Goal: Check status

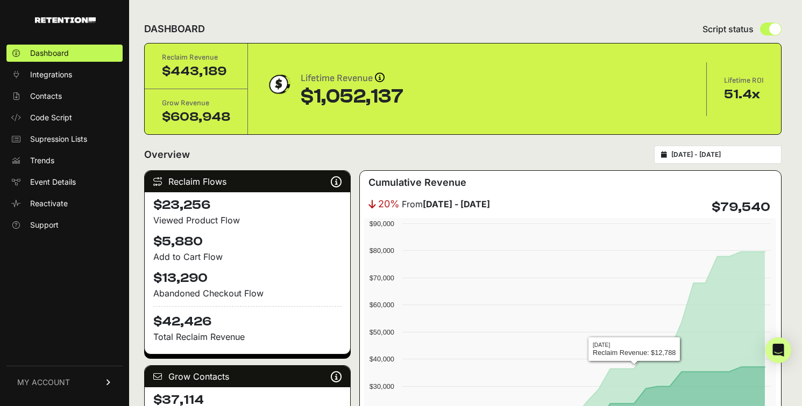
click at [693, 153] on input "2025-09-02 - 2025-10-02" at bounding box center [722, 155] width 103 height 9
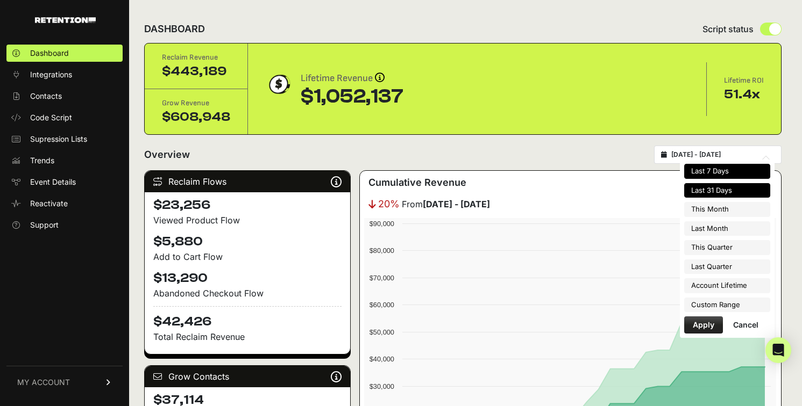
click at [698, 168] on li "Last 7 Days" at bounding box center [727, 171] width 86 height 15
type input "2025-09-26 - 2025-10-02"
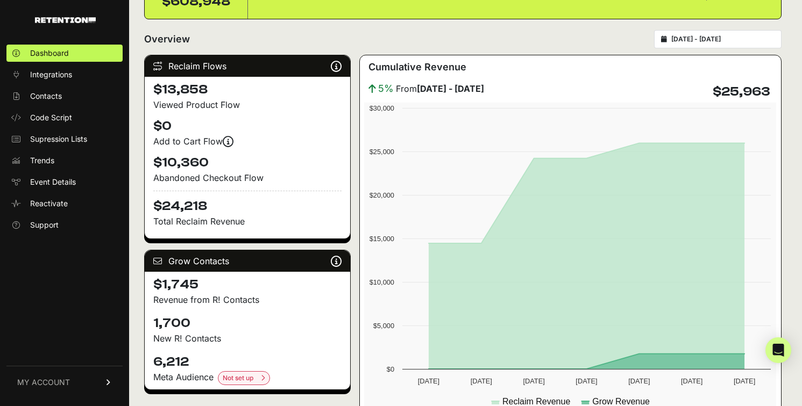
scroll to position [112, 0]
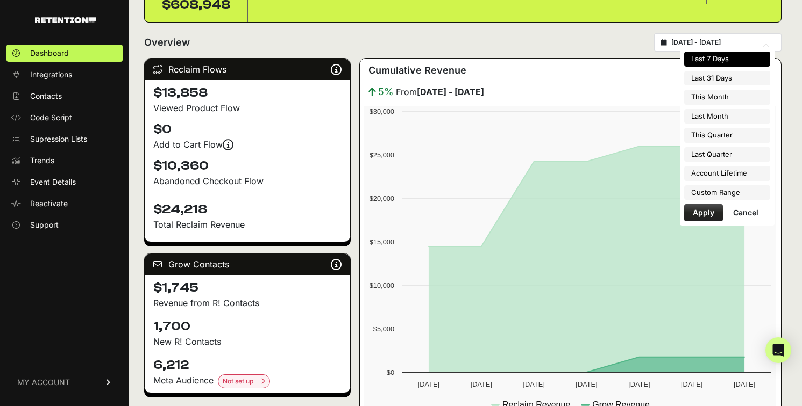
click at [714, 44] on input "2025-09-26 - 2025-10-02" at bounding box center [722, 42] width 103 height 9
click at [730, 96] on li "This Month" at bounding box center [727, 97] width 86 height 15
type input "2025-10-01 - 2025-10-31"
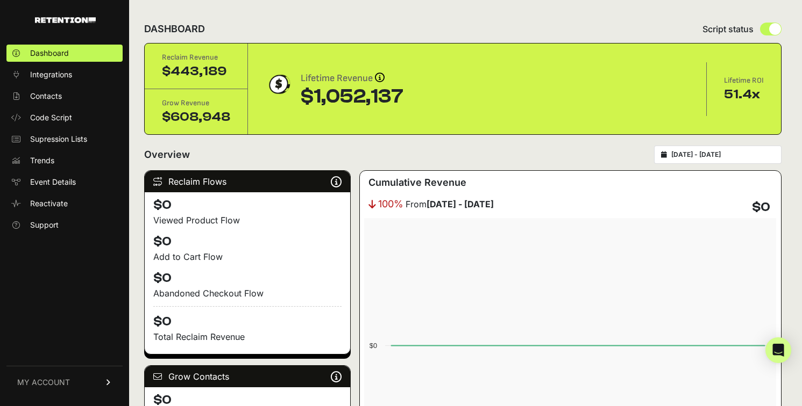
click at [707, 156] on input "2025-10-01 - 2025-10-31" at bounding box center [722, 155] width 103 height 9
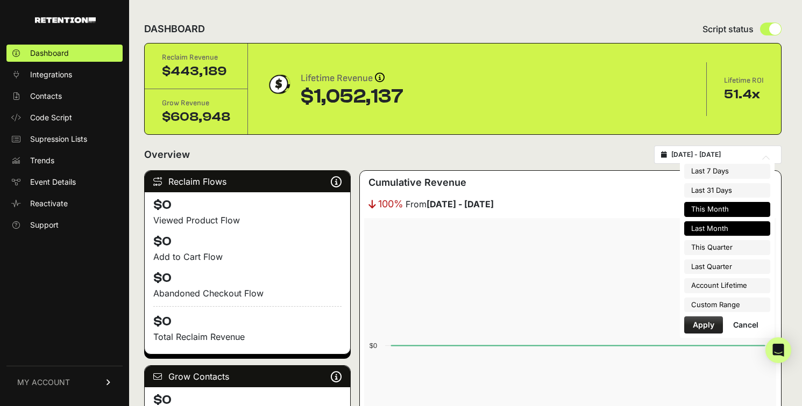
click at [722, 222] on li "Last Month" at bounding box center [727, 229] width 86 height 15
type input "2025-09-01 - 2025-09-30"
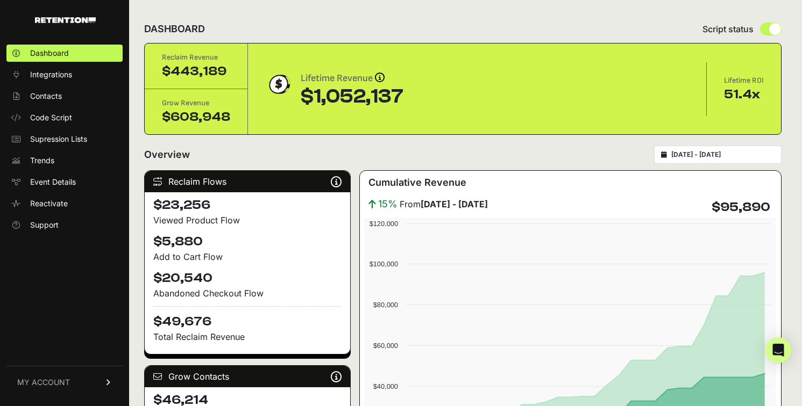
click at [729, 150] on div "[DATE] - [DATE]" at bounding box center [717, 155] width 127 height 18
click at [720, 155] on input "2025-09-01 - 2025-09-30" at bounding box center [722, 155] width 103 height 9
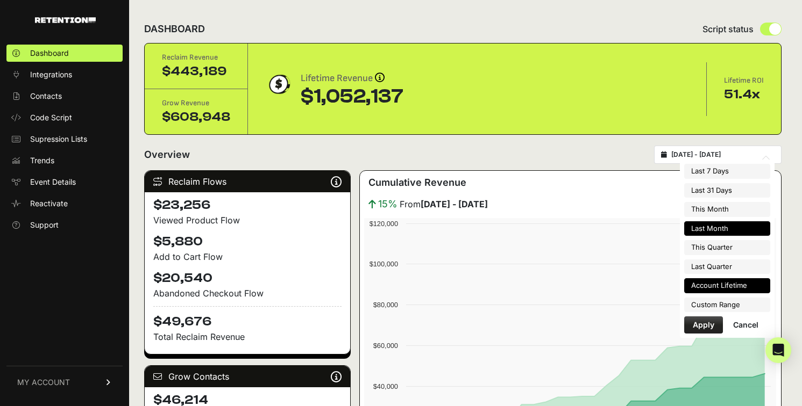
click at [725, 286] on li "Account Lifetime" at bounding box center [727, 286] width 86 height 15
type input "2024-01-05 - 2025-10-02"
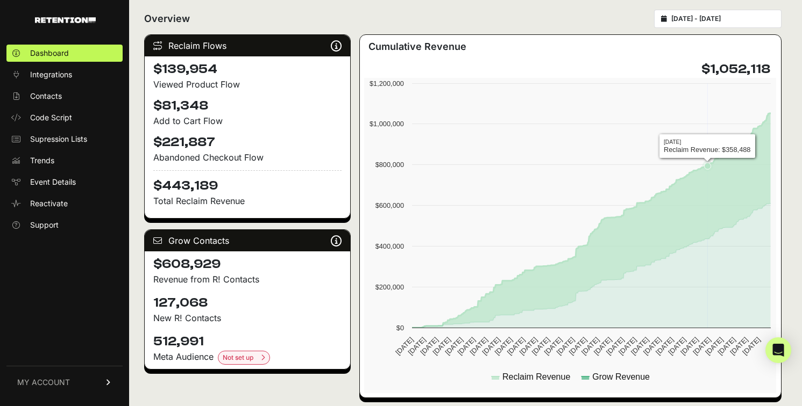
scroll to position [141, 0]
